Goal: Task Accomplishment & Management: Complete application form

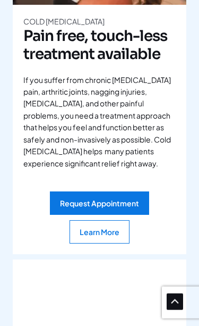
scroll to position [1879, 0]
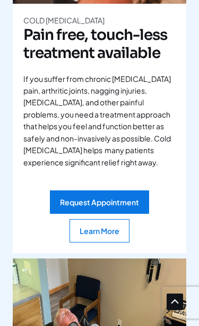
click at [110, 198] on div "Request Appointment" at bounding box center [99, 201] width 79 height 7
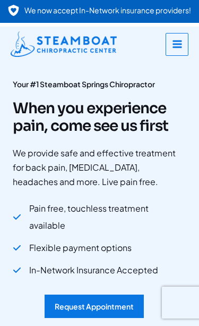
click at [180, 43] on icon "button" at bounding box center [177, 44] width 11 height 11
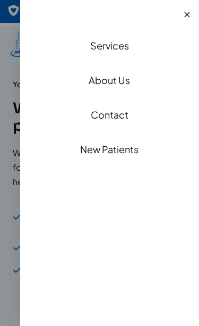
click at [111, 46] on link "Services" at bounding box center [110, 46] width 180 height 35
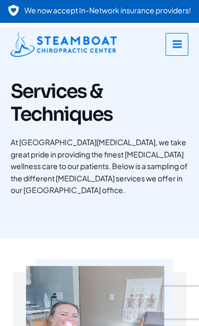
click at [182, 45] on icon "button" at bounding box center [177, 44] width 11 height 11
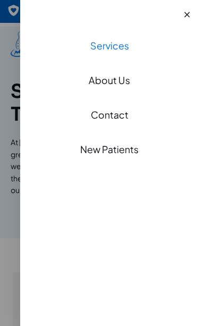
click at [116, 86] on link "About Us" at bounding box center [110, 80] width 180 height 35
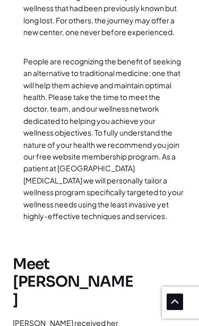
scroll to position [927, 0]
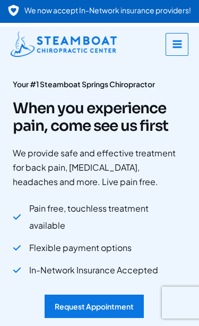
click at [90, 294] on link "Request Appointment" at bounding box center [94, 305] width 99 height 23
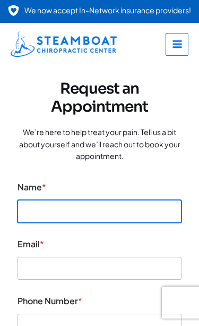
click at [87, 207] on input "Name *" at bounding box center [100, 211] width 164 height 23
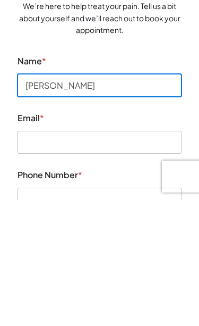
type input "Michelle Xavier"
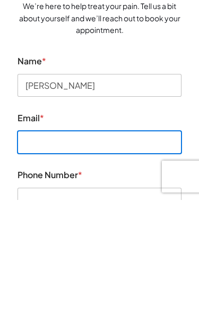
click at [92, 257] on input "Email *" at bounding box center [100, 268] width 164 height 23
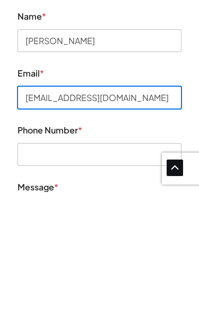
type input "chezmimix@yahoo.com"
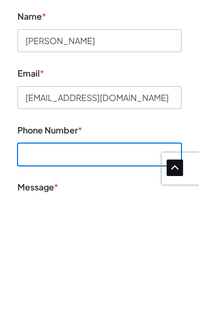
click at [106, 277] on input "Phone Number *" at bounding box center [100, 288] width 164 height 23
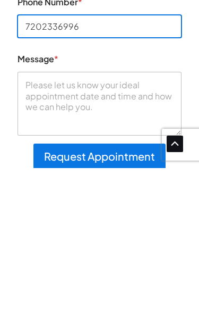
scroll to position [142, 0]
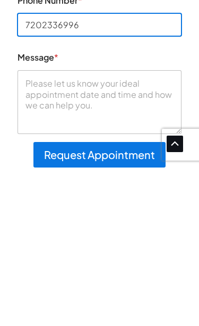
type input "7202336996"
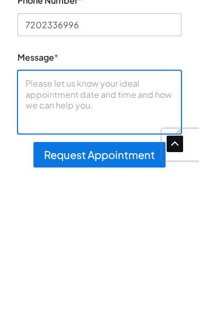
click at [69, 228] on textarea "Message *" at bounding box center [100, 260] width 164 height 64
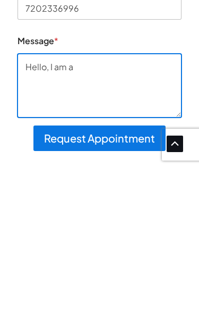
type textarea "Hello, I am a"
